Goal: Information Seeking & Learning: Learn about a topic

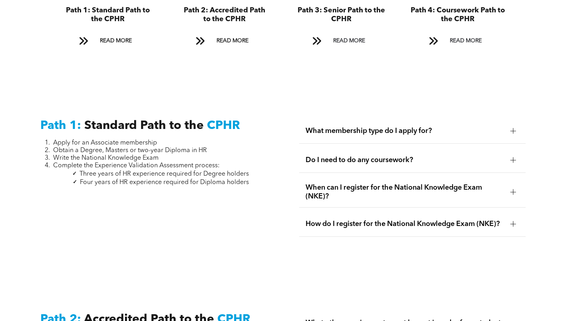
scroll to position [1052, 0]
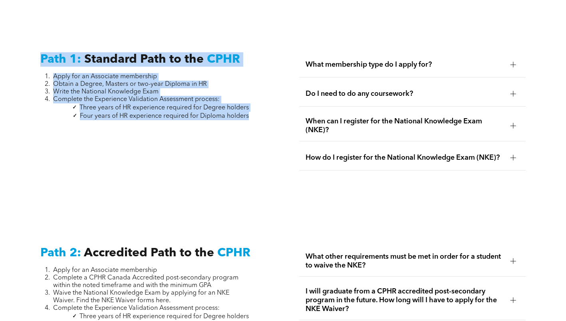
drag, startPoint x: 44, startPoint y: 54, endPoint x: 253, endPoint y: 117, distance: 218.7
click at [255, 117] on div "Path 1: Standard Path to the CPHR Apply for an Associate membership Obtain a De…" at bounding box center [153, 120] width 239 height 149
copy div "Path 1: Standard Path to the CPHR Apply for an Associate membership Obtain a De…"
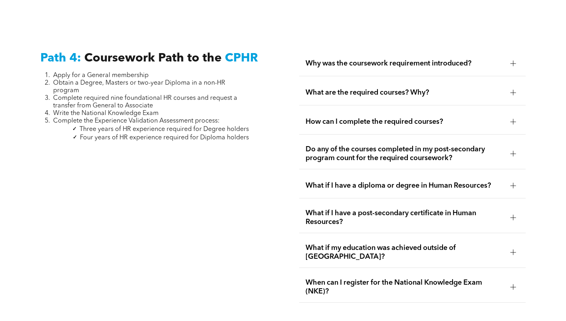
scroll to position [2330, 0]
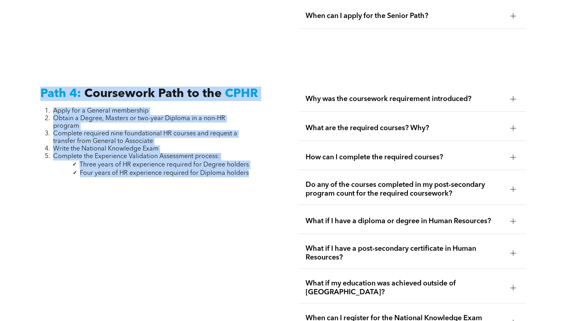
drag, startPoint x: 252, startPoint y: 150, endPoint x: 36, endPoint y: 71, distance: 229.7
click at [36, 80] on div "Path 4: Coursework Path to the CPHR Apply for a General membership Obtain a Deg…" at bounding box center [153, 212] width 239 height 265
copy div "Path 4: Coursework Path to the CPHR Apply for a General membership Obtain a Deg…"
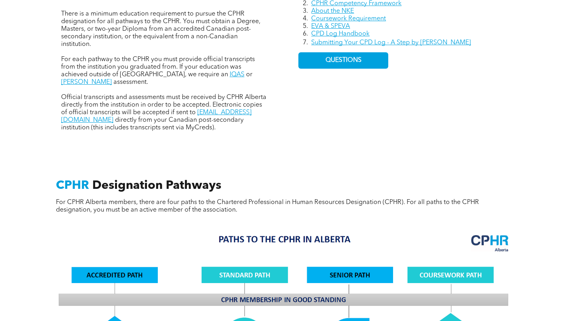
scroll to position [372, 0]
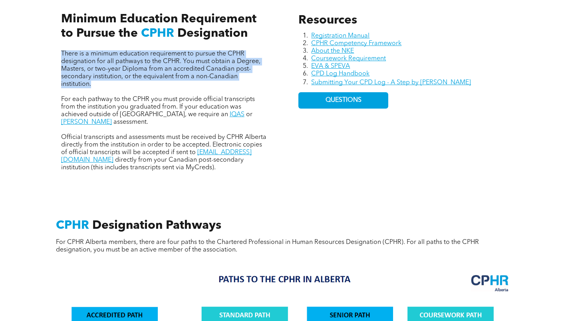
drag, startPoint x: 60, startPoint y: 52, endPoint x: 101, endPoint y: 84, distance: 52.6
click at [100, 86] on div "There is a minimum education requirement to pursue the CPHR designation for all…" at bounding box center [164, 83] width 219 height 189
copy span "There is a minimum education requirement to pursue the CPHR designation for all…"
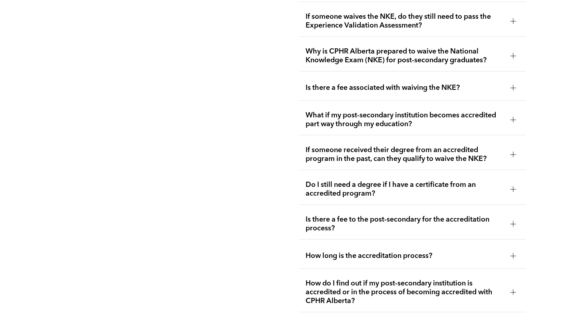
scroll to position [1891, 0]
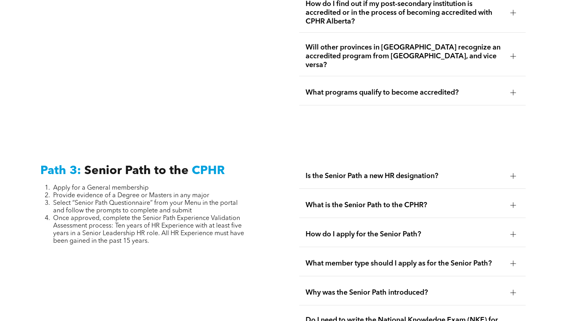
click at [126, 215] on span "Once approved, complete the Senior Path Experience Validation Assessment proces…" at bounding box center [148, 229] width 191 height 29
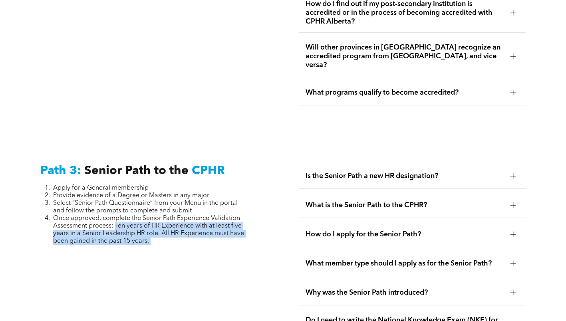
drag, startPoint x: 116, startPoint y: 203, endPoint x: 170, endPoint y: 233, distance: 61.4
click at [170, 233] on div "Path 3: Senior Path to the CPHR Apply for a General membership Provide evidence…" at bounding box center [153, 315] width 239 height 317
copy div "Ten years of HR Experience with at least five years in a Senior Leadership HR r…"
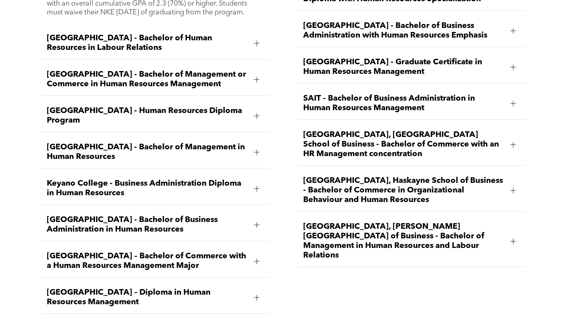
scroll to position [1207, 0]
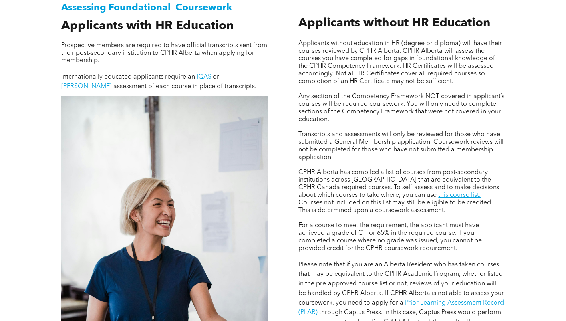
scroll to position [560, 0]
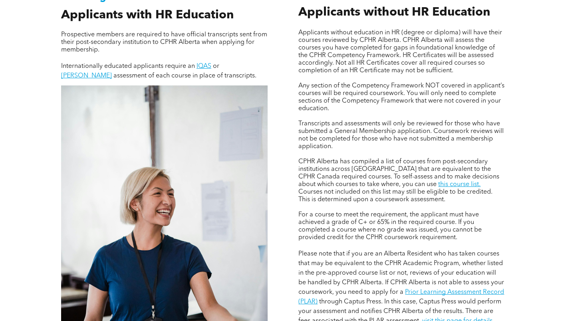
click at [423, 69] on span "Applicants without education in HR (degree or diploma) will have their courses …" at bounding box center [401, 52] width 204 height 44
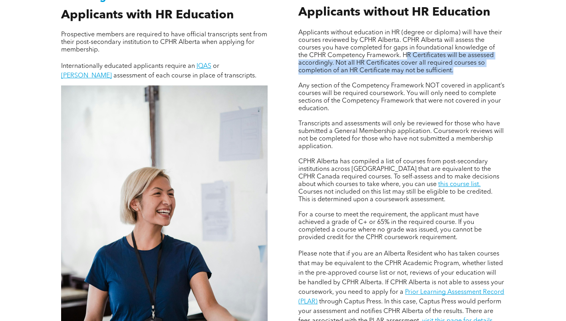
drag, startPoint x: 407, startPoint y: 51, endPoint x: 446, endPoint y: 74, distance: 45.2
click at [446, 74] on div "Applicants without education in HR (degree or diploma) will have their courses …" at bounding box center [402, 177] width 207 height 297
copy span "R Certificates will be assessed accordingly. Not all HR Certificates cover all …"
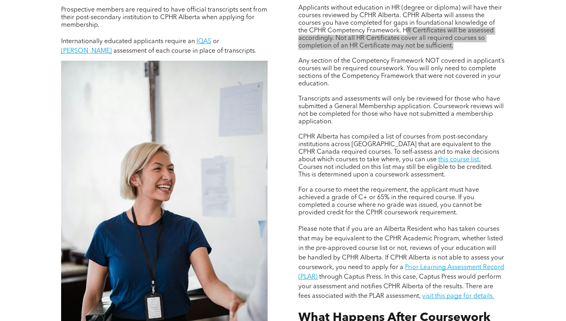
scroll to position [600, 0]
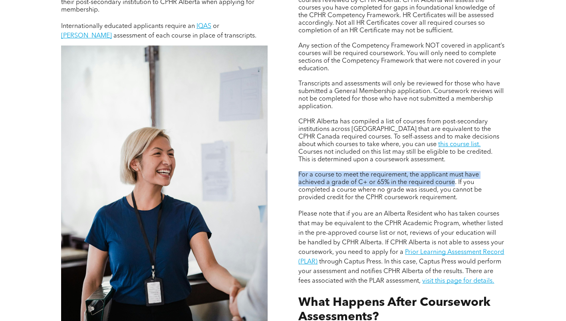
drag, startPoint x: 330, startPoint y: 173, endPoint x: 455, endPoint y: 183, distance: 125.5
click at [455, 183] on span "For a course to meet the requirement, the applicant must have achieved a grade …" at bounding box center [390, 186] width 183 height 29
copy span "For a course to meet the requirement, the applicant must have achieved a grade …"
